Goal: Complete application form

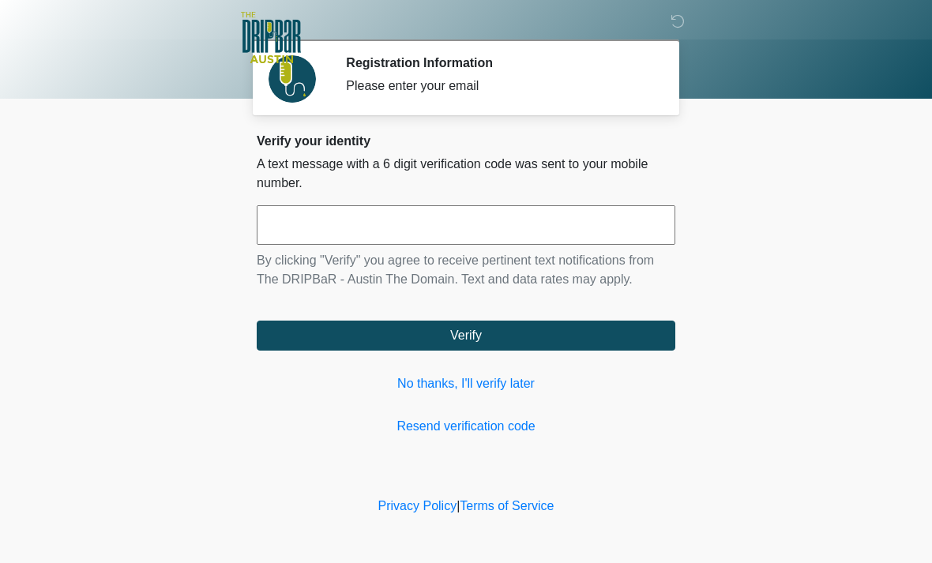
click at [512, 377] on link "No thanks, I'll verify later" at bounding box center [466, 383] width 418 height 19
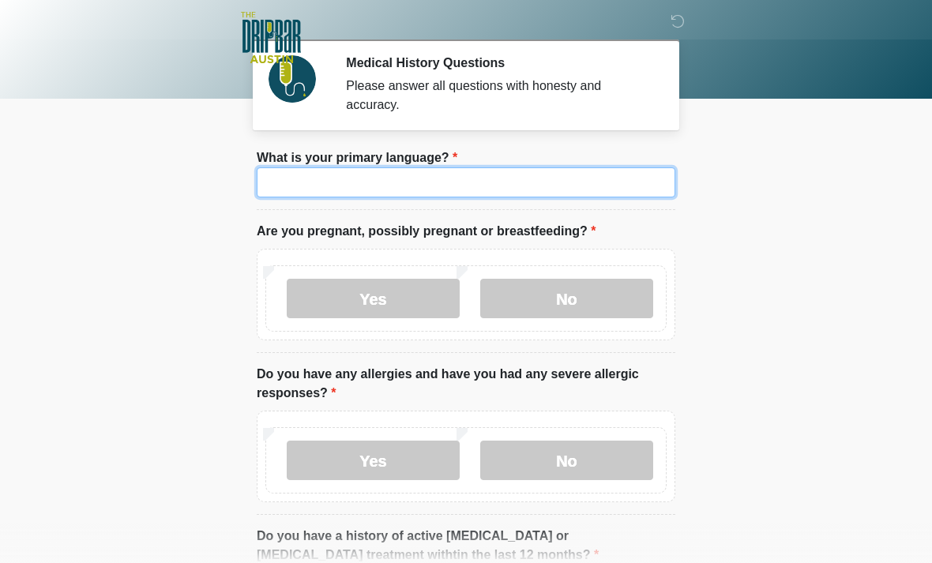
click at [501, 175] on input "What is your primary language?" at bounding box center [466, 182] width 418 height 30
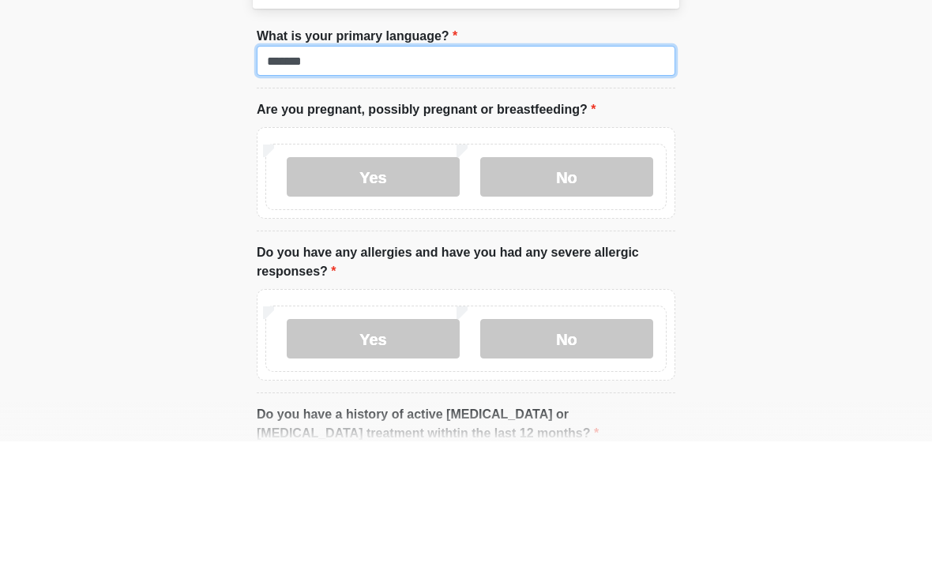
type input "*******"
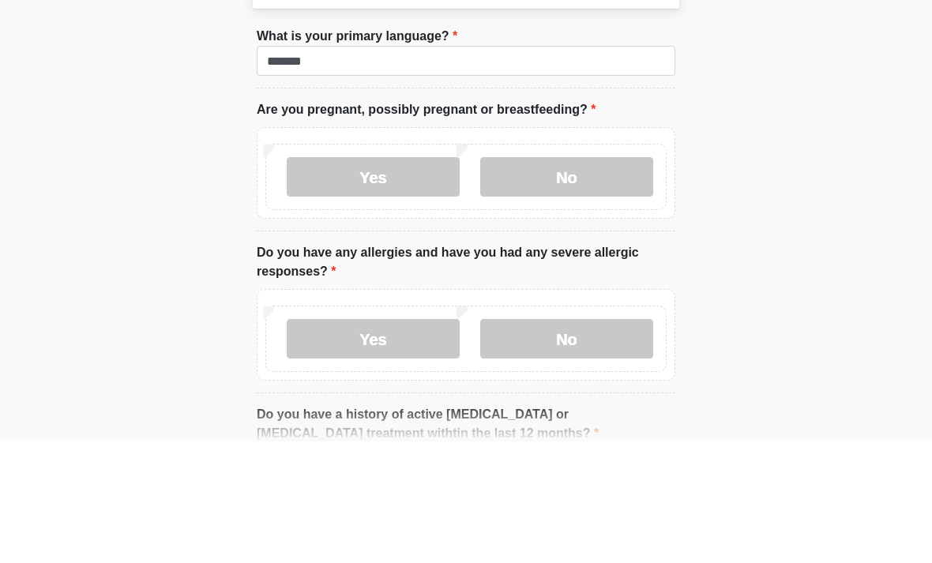
click at [569, 279] on label "No" at bounding box center [566, 298] width 173 height 39
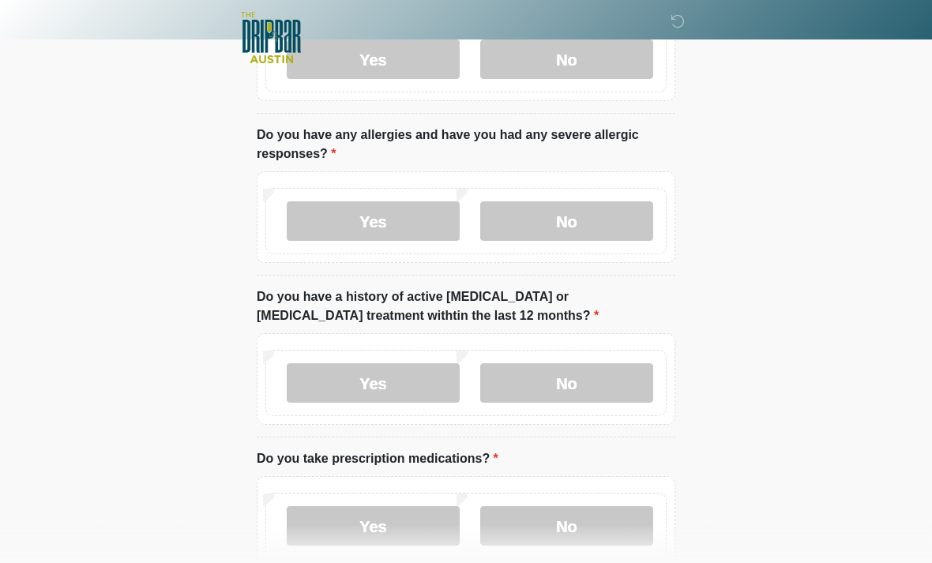
scroll to position [241, 0]
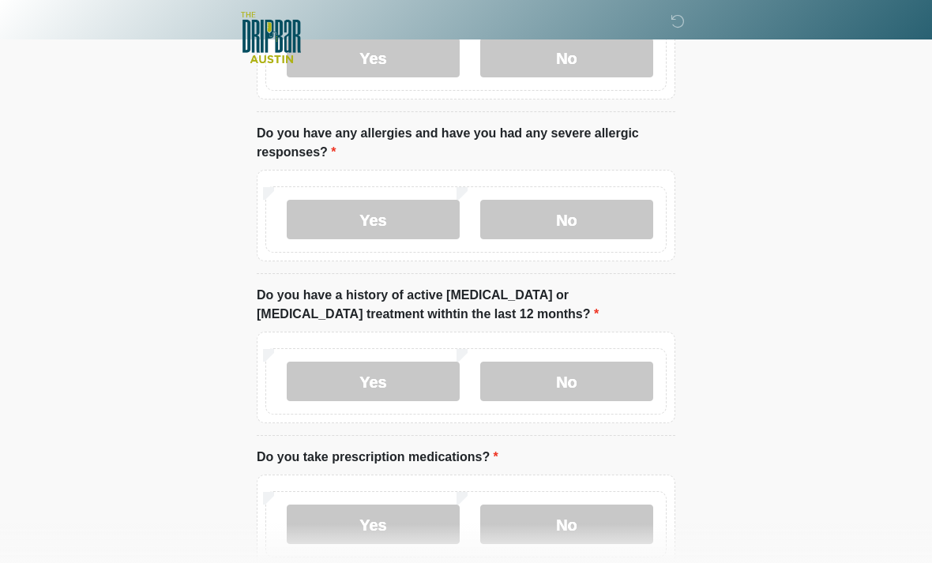
click at [579, 217] on label "No" at bounding box center [566, 219] width 173 height 39
click at [584, 371] on label "No" at bounding box center [566, 381] width 173 height 39
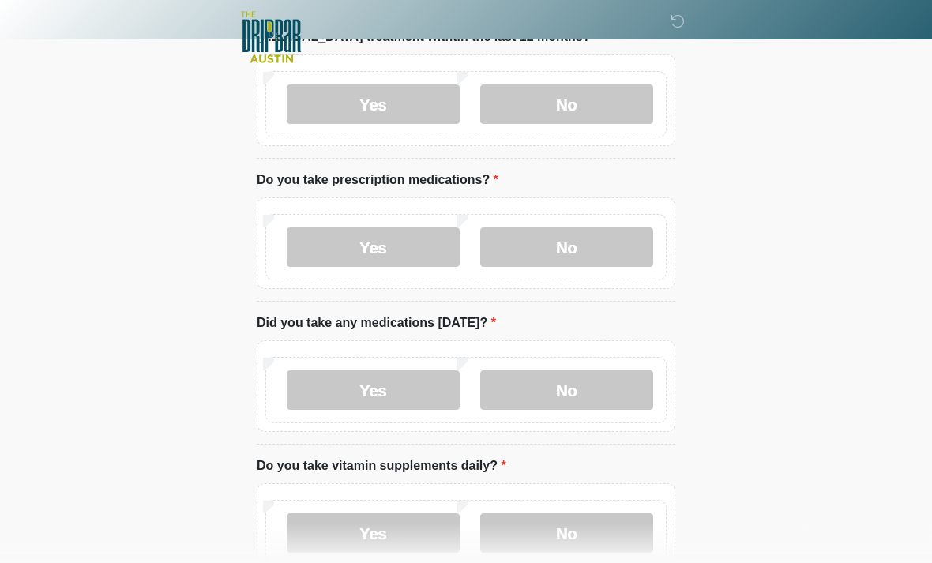
scroll to position [518, 0]
click at [576, 237] on label "No" at bounding box center [566, 246] width 173 height 39
click at [579, 397] on label "No" at bounding box center [566, 389] width 173 height 39
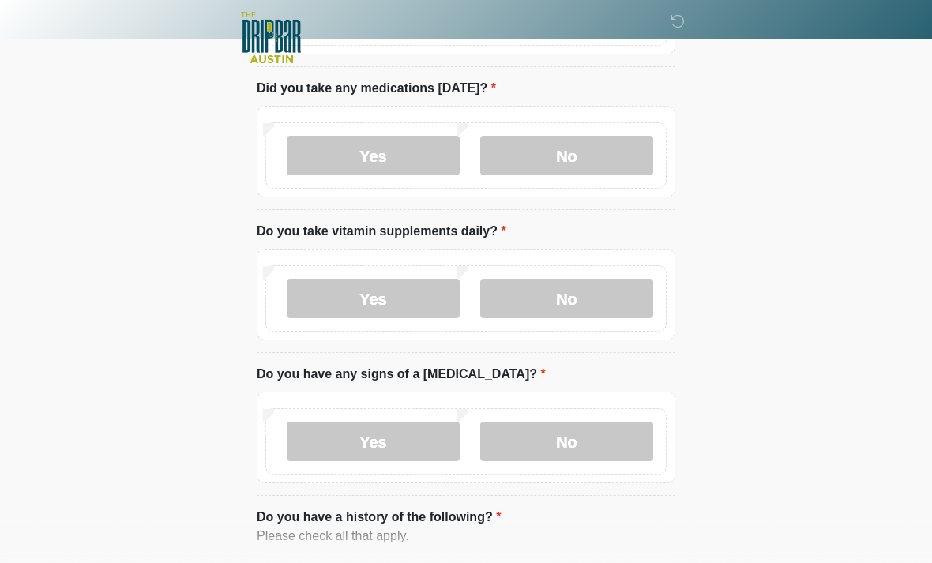
scroll to position [752, 0]
click at [581, 296] on label "No" at bounding box center [566, 298] width 173 height 39
click at [590, 444] on label "No" at bounding box center [566, 441] width 173 height 39
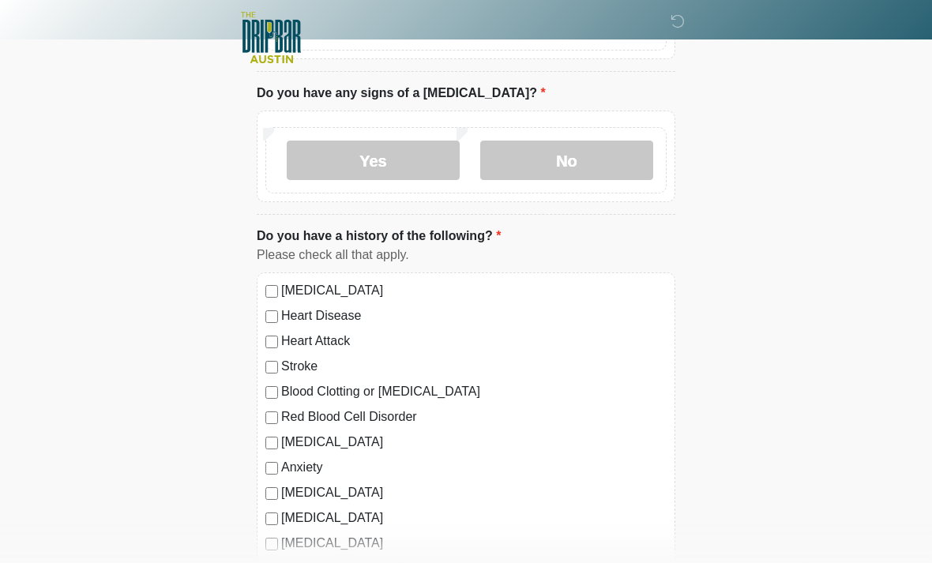
scroll to position [1052, 0]
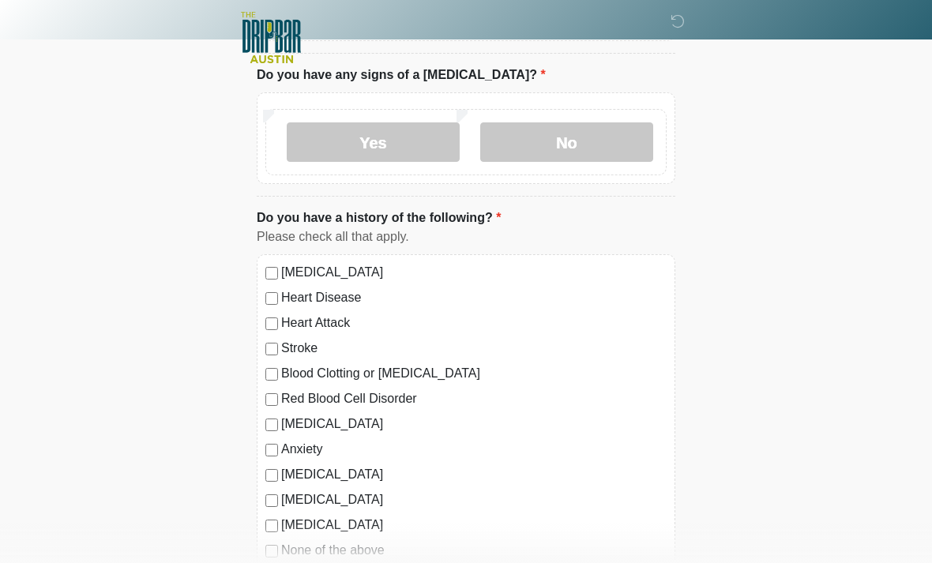
click at [309, 444] on label "Anxiety" at bounding box center [473, 449] width 385 height 19
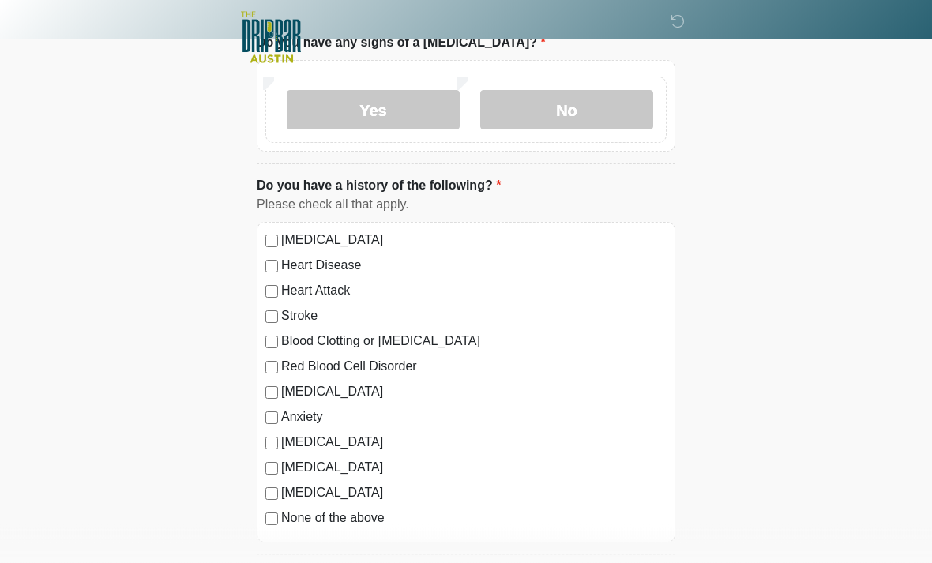
scroll to position [1311, 0]
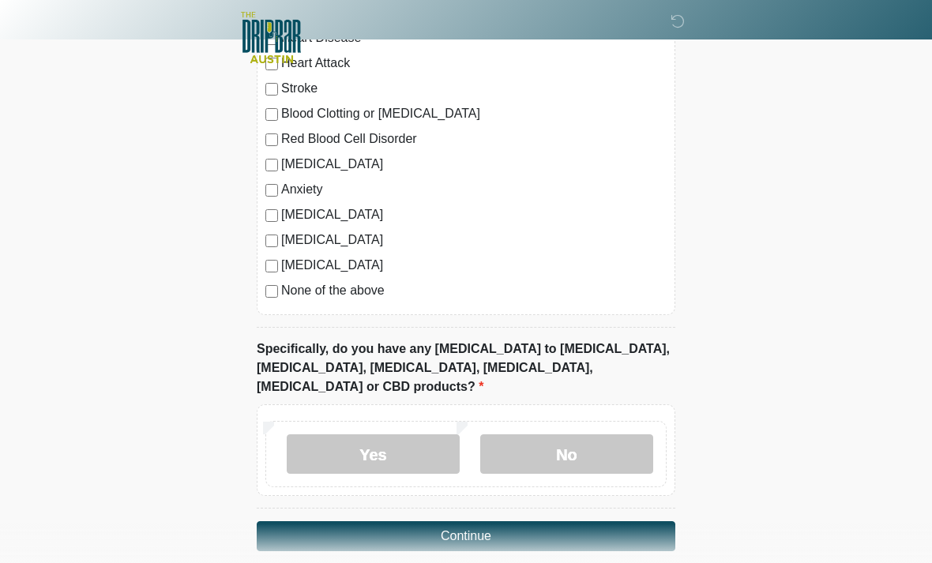
click at [561, 434] on label "No" at bounding box center [566, 453] width 173 height 39
click at [489, 526] on button "Continue" at bounding box center [466, 536] width 418 height 30
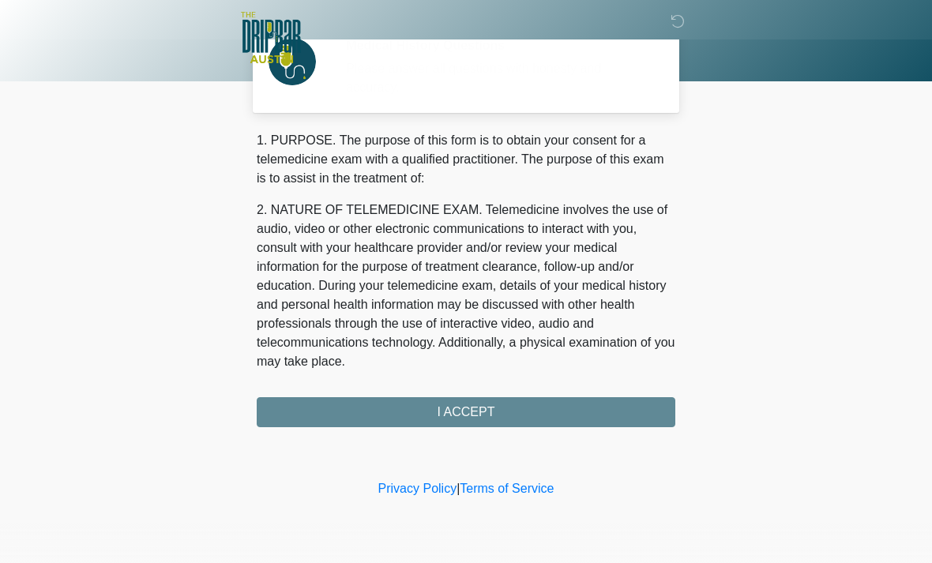
scroll to position [0, 0]
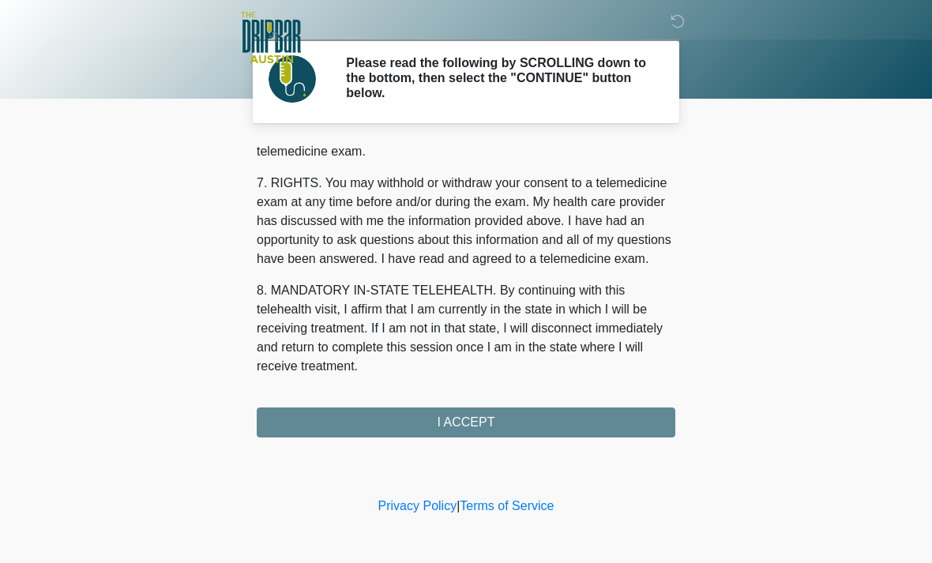
click at [503, 422] on div "1. PURPOSE. The purpose of this form is to obtain your consent for a telemedici…" at bounding box center [466, 289] width 418 height 296
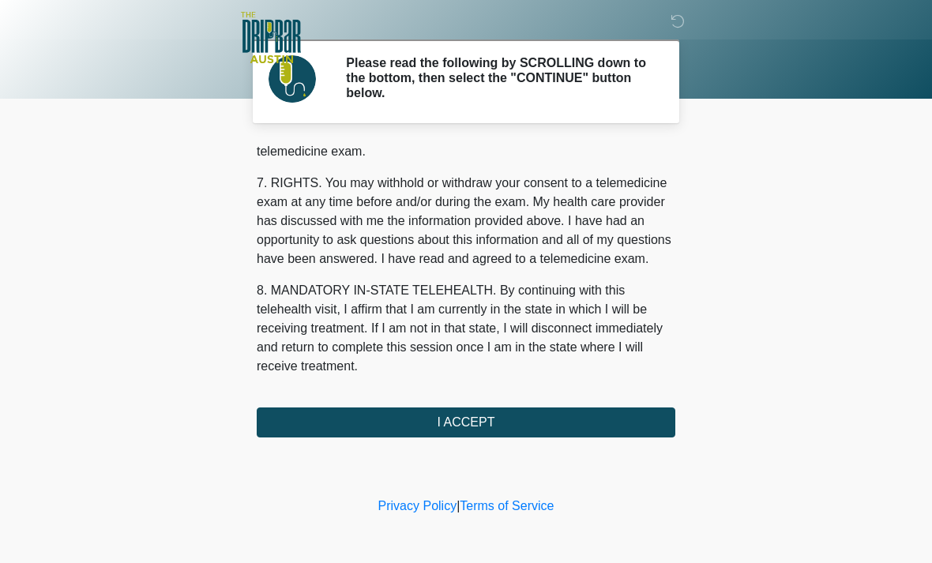
click at [493, 427] on button "I ACCEPT" at bounding box center [466, 422] width 418 height 30
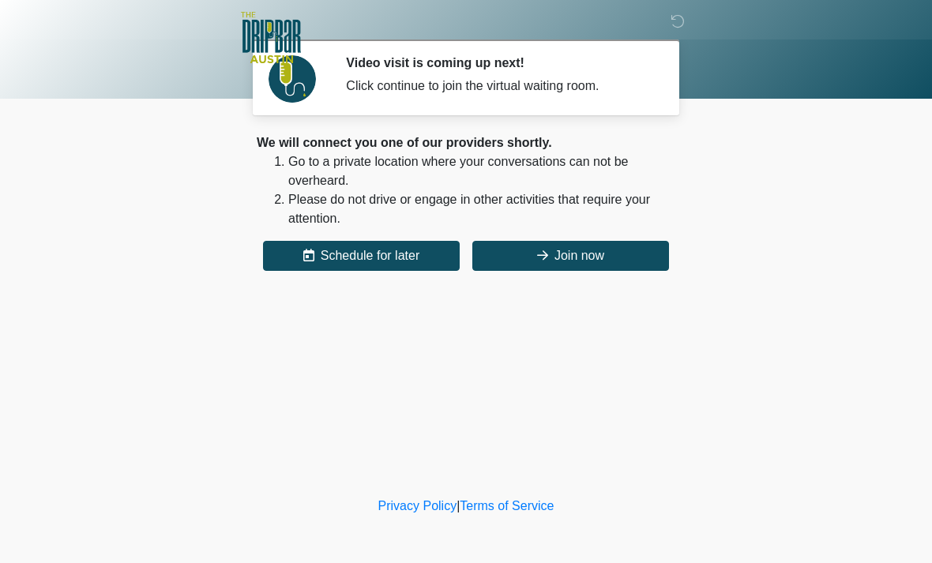
click at [594, 264] on button "Join now" at bounding box center [570, 256] width 197 height 30
